Goal: Transaction & Acquisition: Purchase product/service

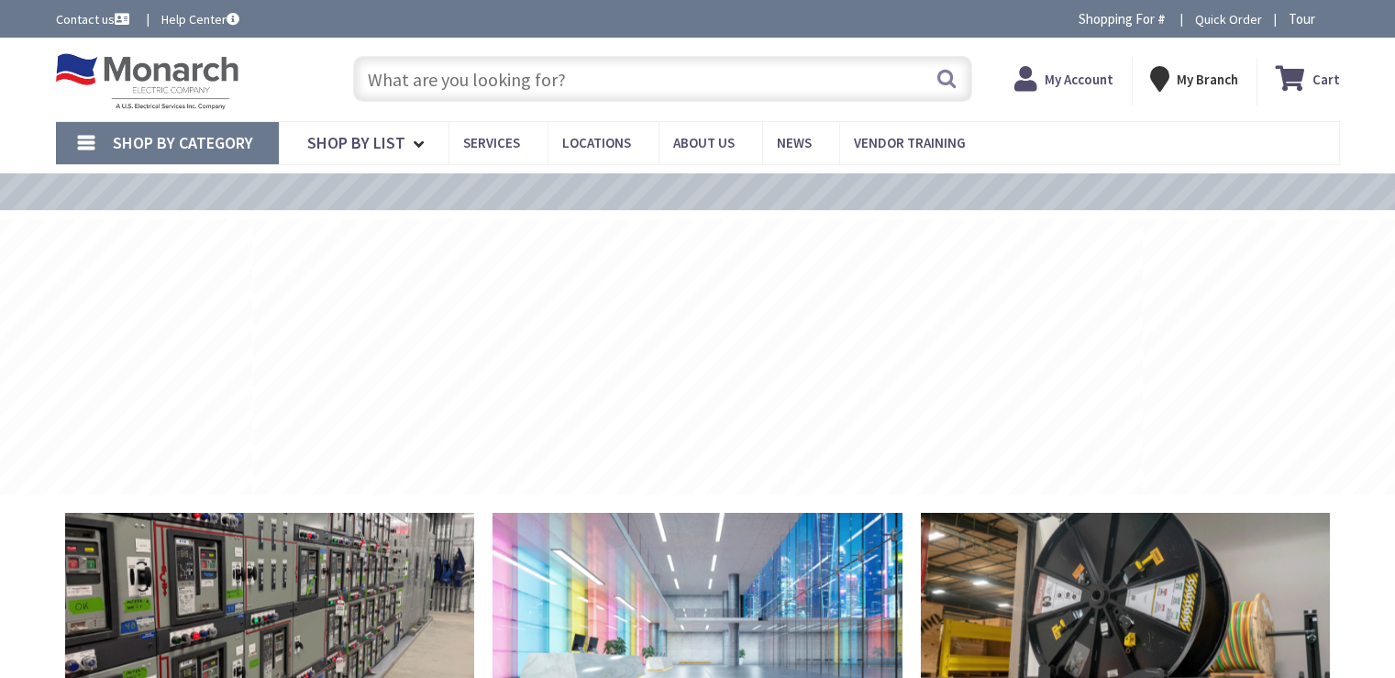
click at [406, 82] on input "text" at bounding box center [662, 79] width 619 height 46
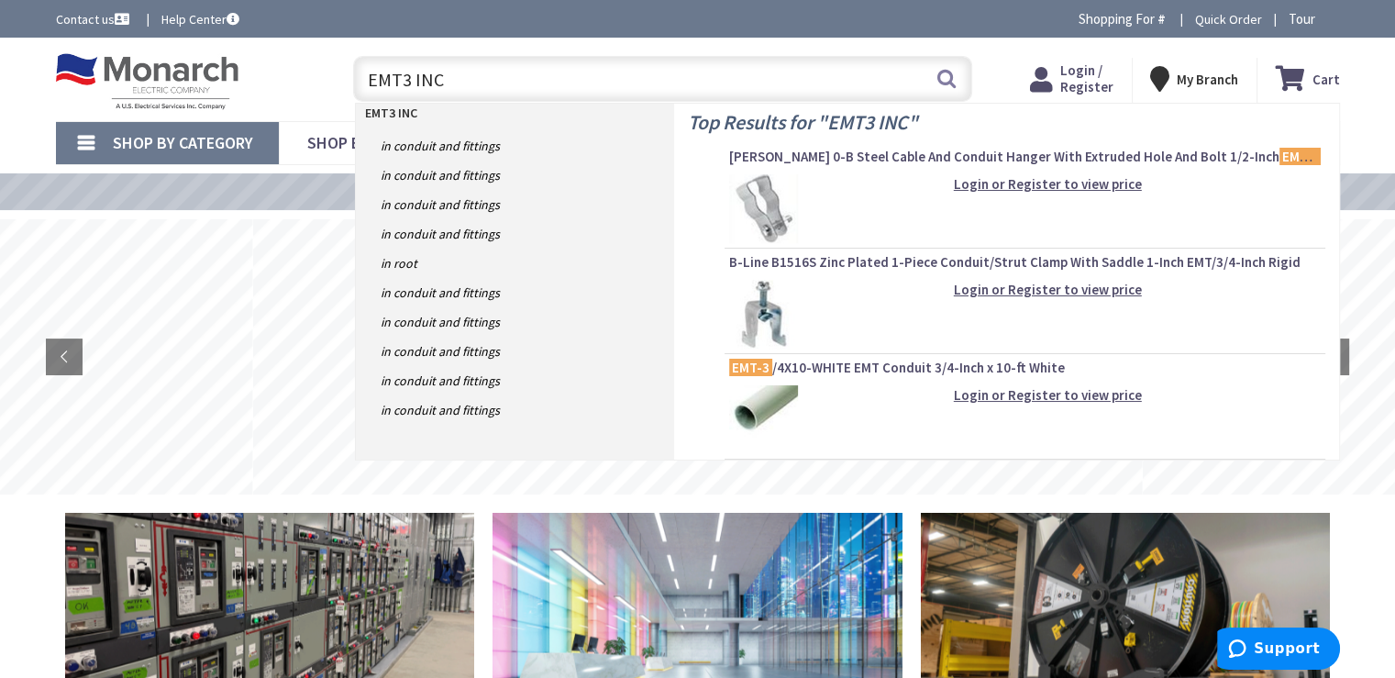
type input "EMT3 INCH"
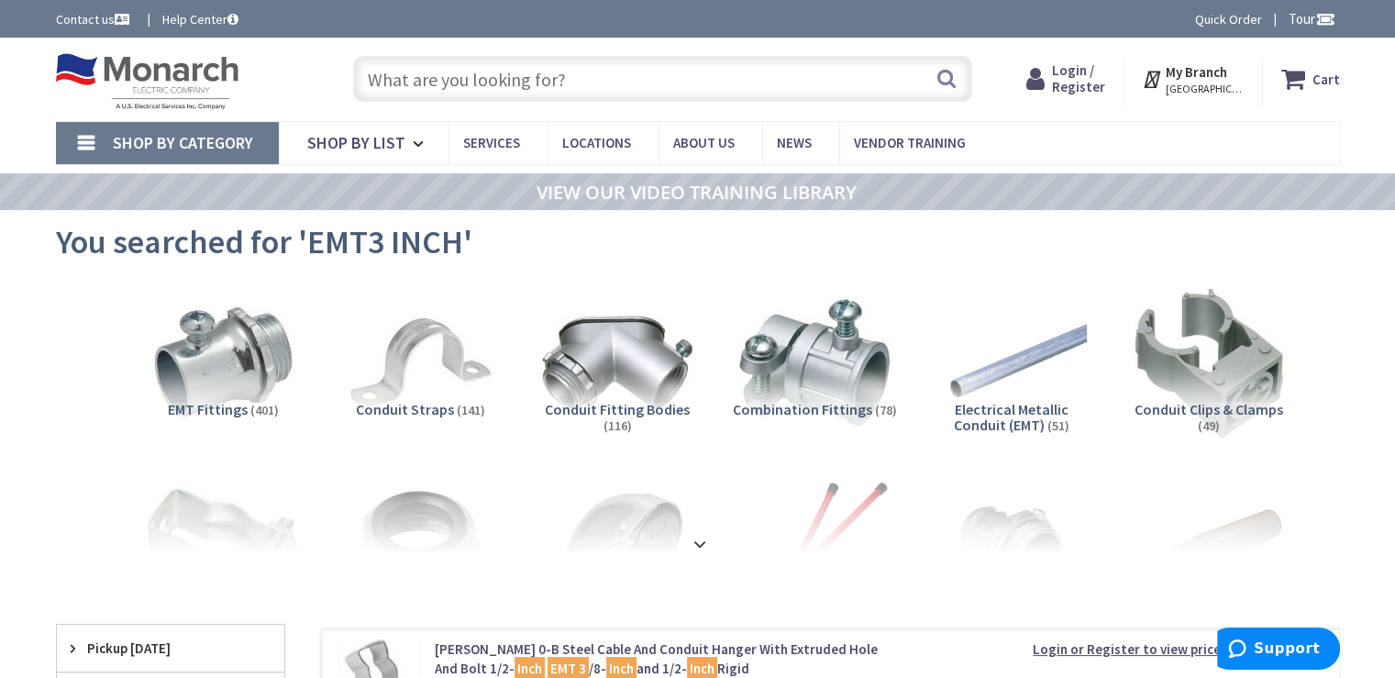
click at [559, 82] on input "text" at bounding box center [662, 79] width 619 height 46
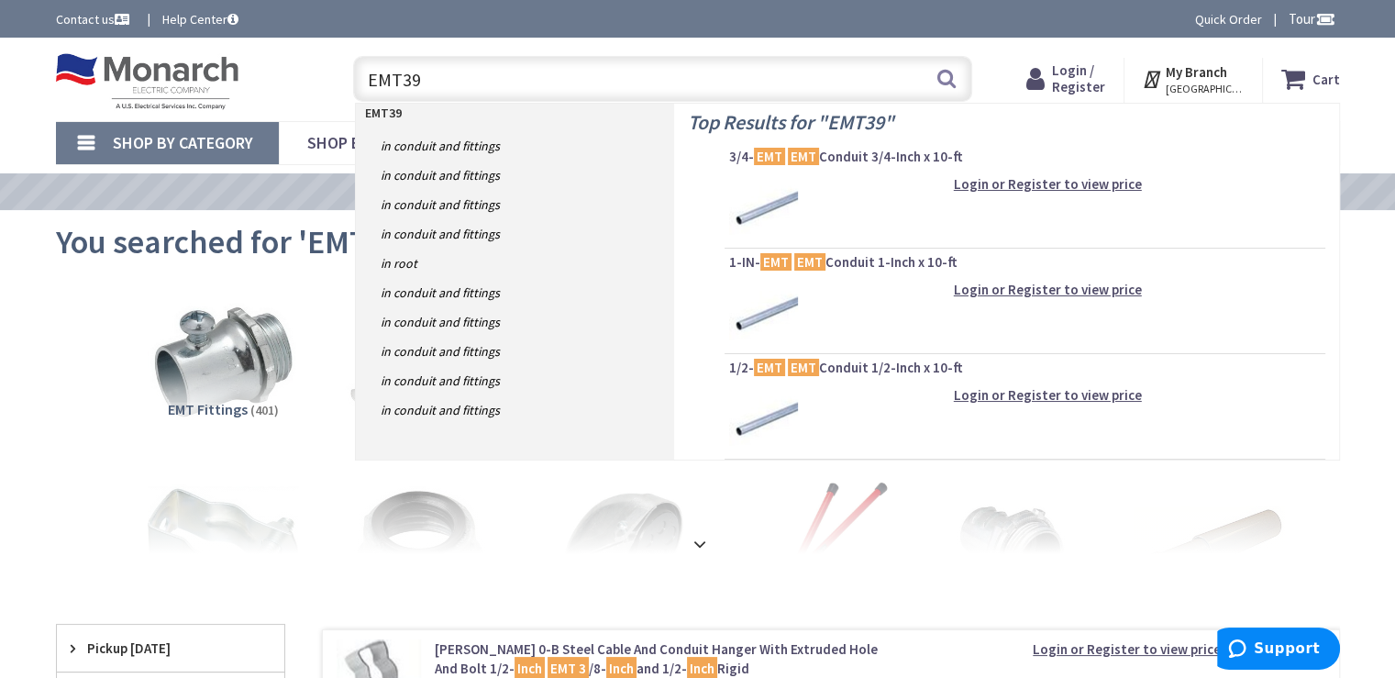
type input "EMT390"
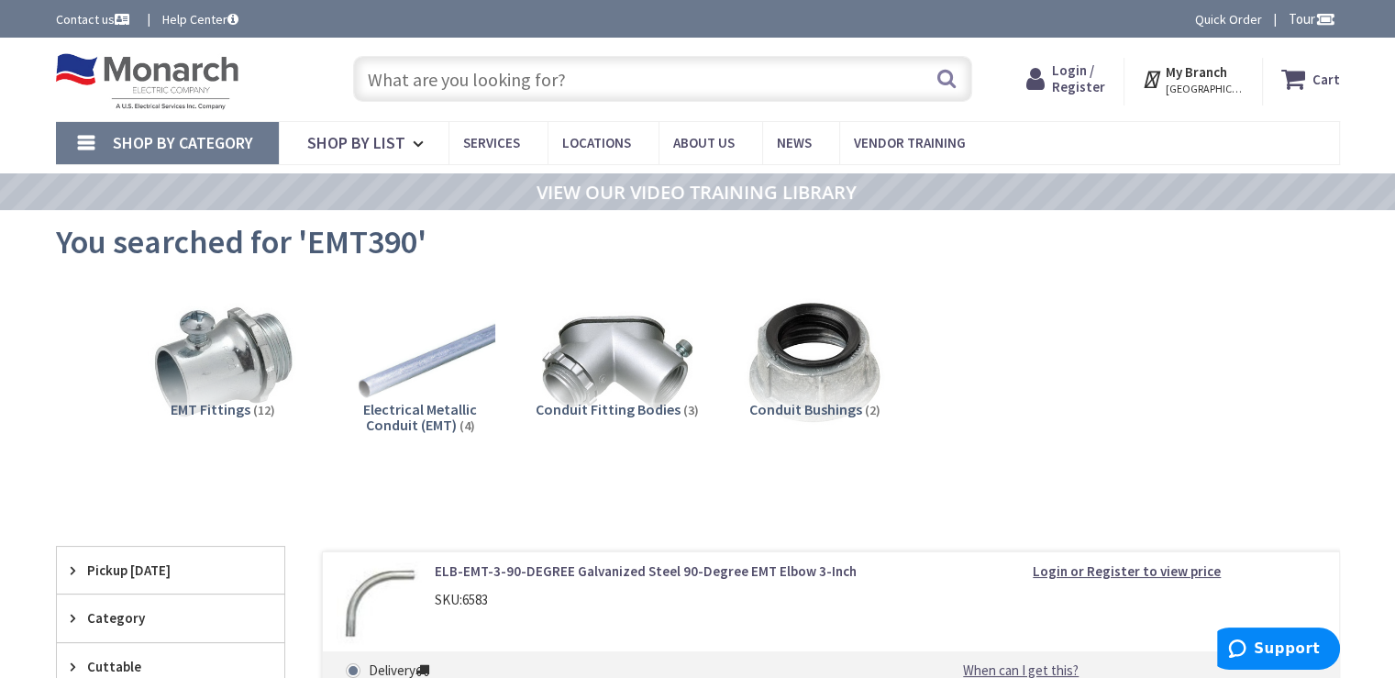
drag, startPoint x: 573, startPoint y: 76, endPoint x: 331, endPoint y: 67, distance: 242.4
click at [331, 67] on div "Search" at bounding box center [658, 78] width 656 height 59
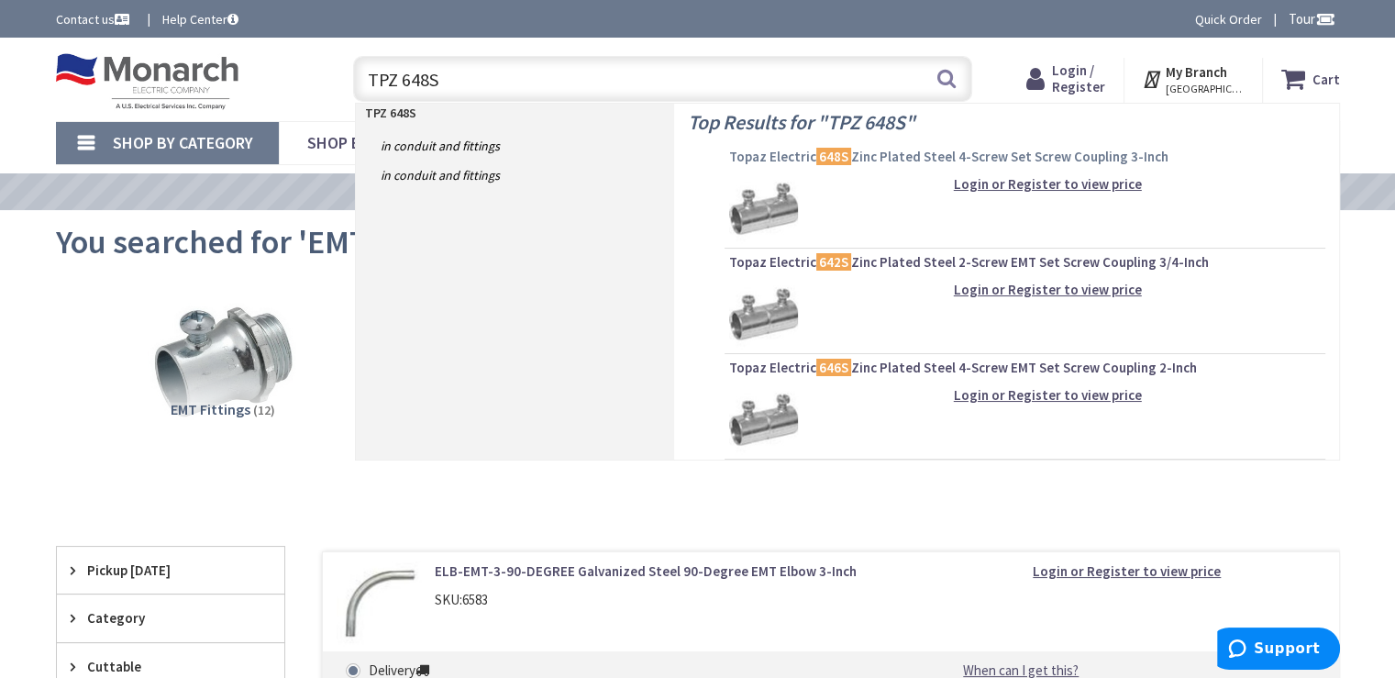
type input "TPZ 648S"
click at [839, 156] on mark "648S" at bounding box center [834, 156] width 35 height 23
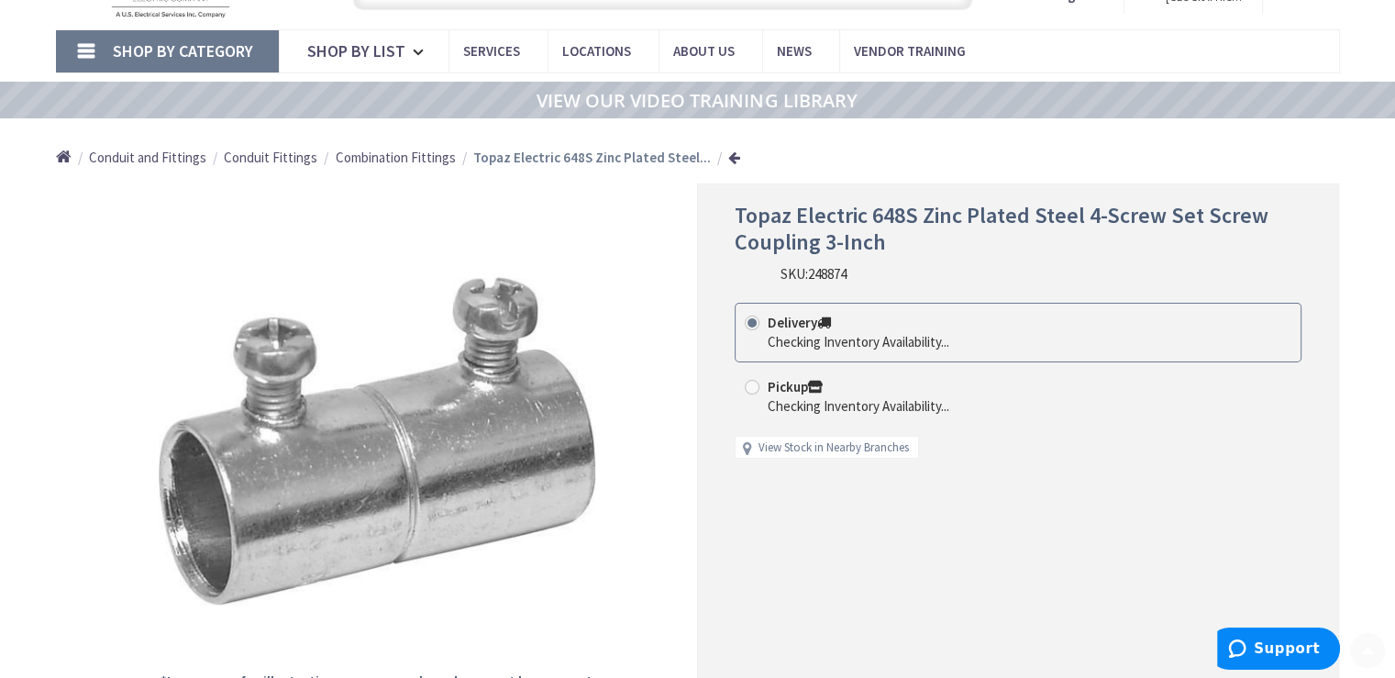
scroll to position [183, 0]
